Goal: Task Accomplishment & Management: Manage account settings

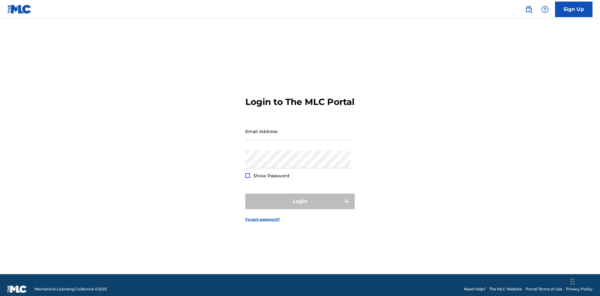
scroll to position [8, 0]
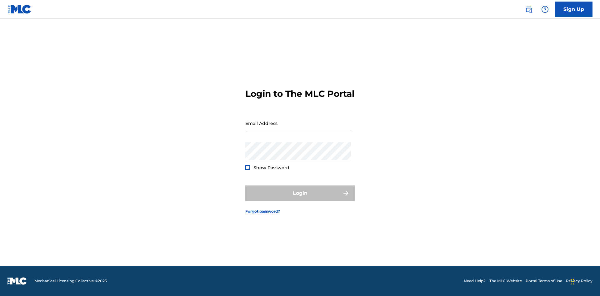
click at [298, 128] on input "Email Address" at bounding box center [298, 123] width 106 height 18
type input "[PERSON_NAME][EMAIL_ADDRESS][PERSON_NAME][DOMAIN_NAME]"
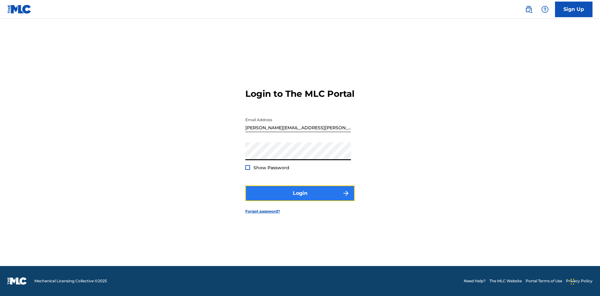
click at [300, 199] on button "Login" at bounding box center [299, 193] width 109 height 16
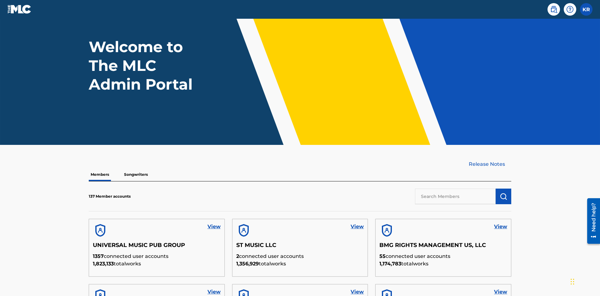
scroll to position [178, 0]
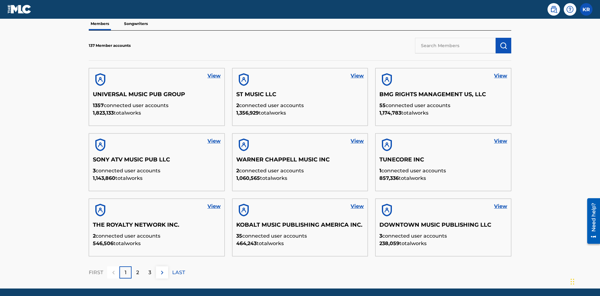
click at [455, 45] on input "text" at bounding box center [455, 46] width 81 height 16
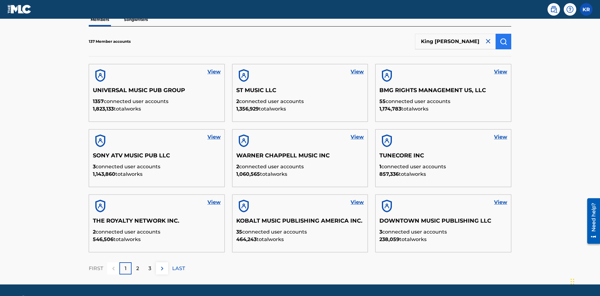
type input "King McTesterson"
click at [503, 41] on img "submit" at bounding box center [502, 41] width 7 height 7
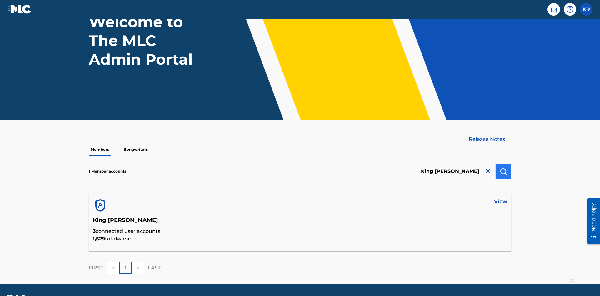
scroll to position [70, 0]
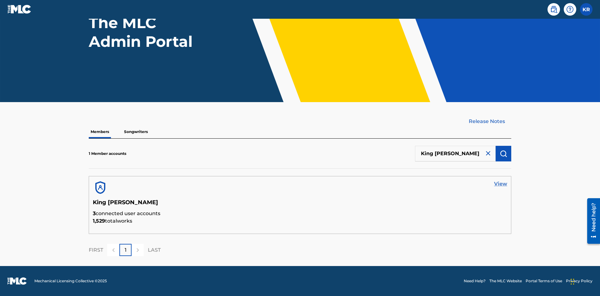
click at [500, 184] on link "View" at bounding box center [500, 183] width 13 height 7
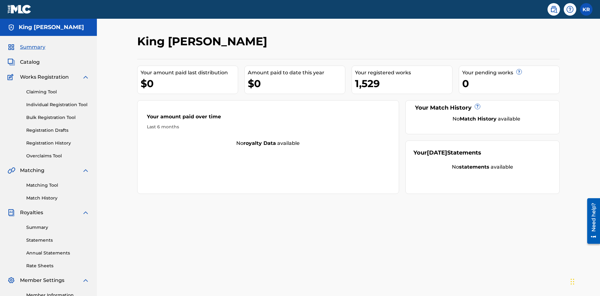
scroll to position [78, 0]
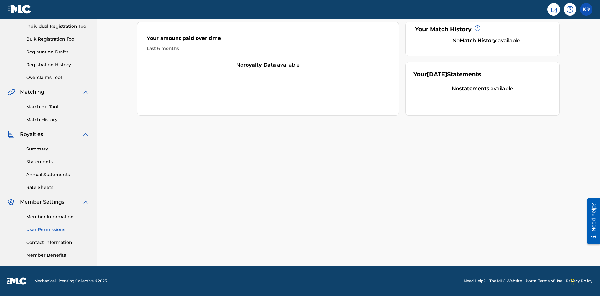
click at [58, 230] on link "User Permissions" at bounding box center [57, 229] width 63 height 7
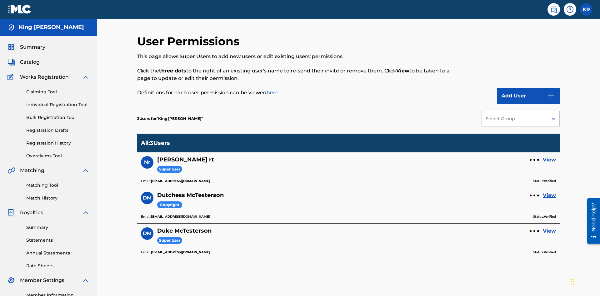
scroll to position [78, 0]
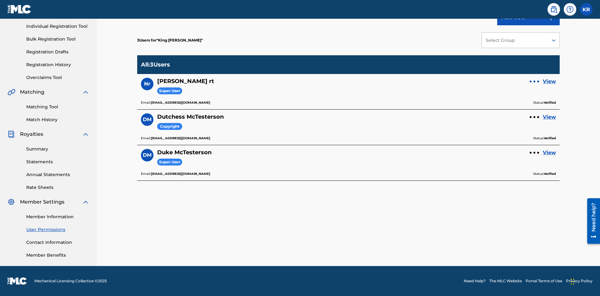
click at [534, 81] on div at bounding box center [534, 82] width 2 height 2
click at [534, 69] on p "Remove User" at bounding box center [533, 69] width 53 height 15
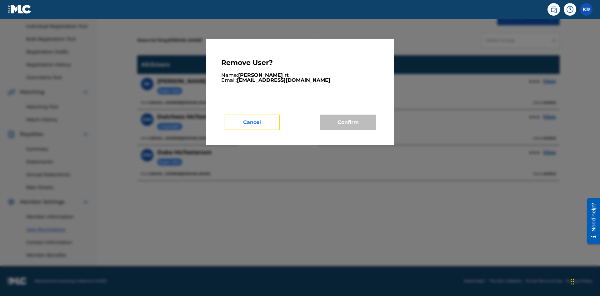
click at [252, 122] on button "Cancel" at bounding box center [252, 123] width 56 height 16
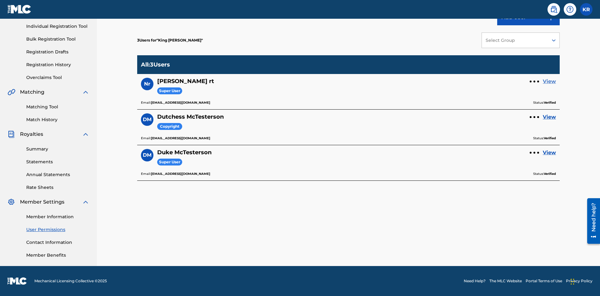
click at [549, 81] on link "View" at bounding box center [548, 81] width 13 height 7
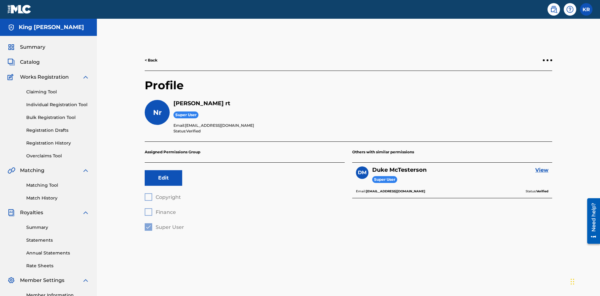
scroll to position [22, 0]
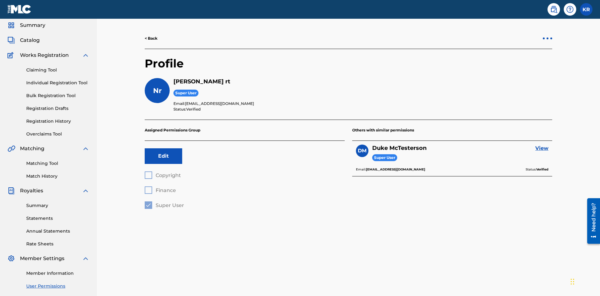
click at [547, 38] on div at bounding box center [547, 38] width 2 height 2
